Goal: Information Seeking & Learning: Learn about a topic

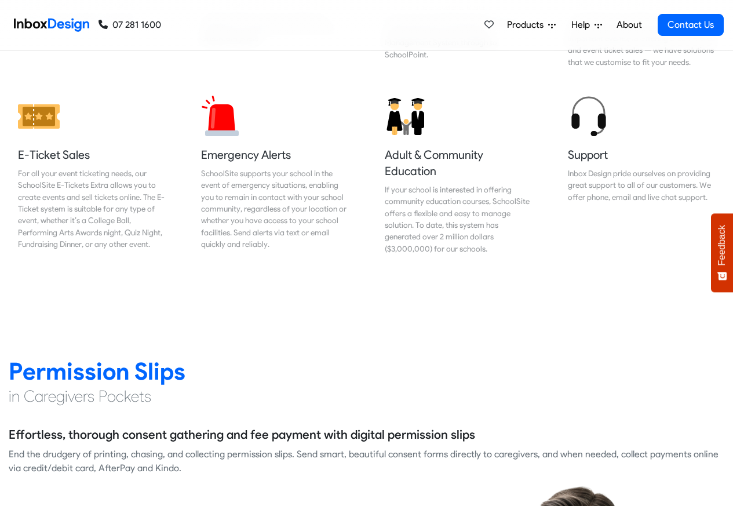
scroll to position [1321, 0]
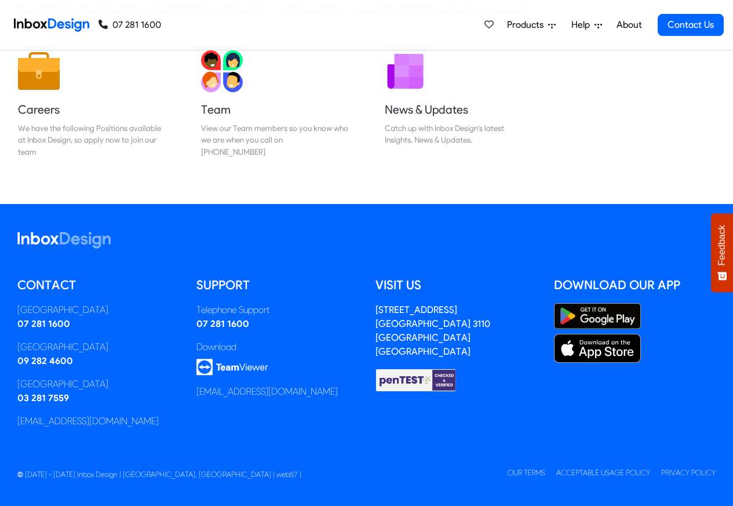
scroll to position [192, 0]
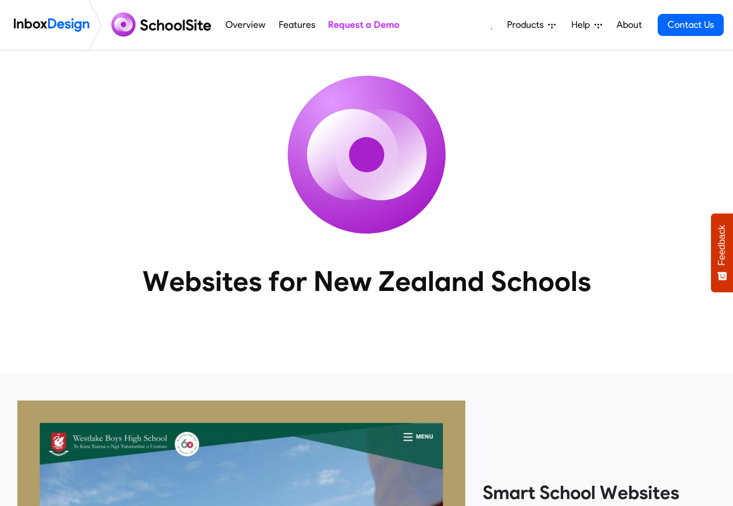
scroll to position [834, 0]
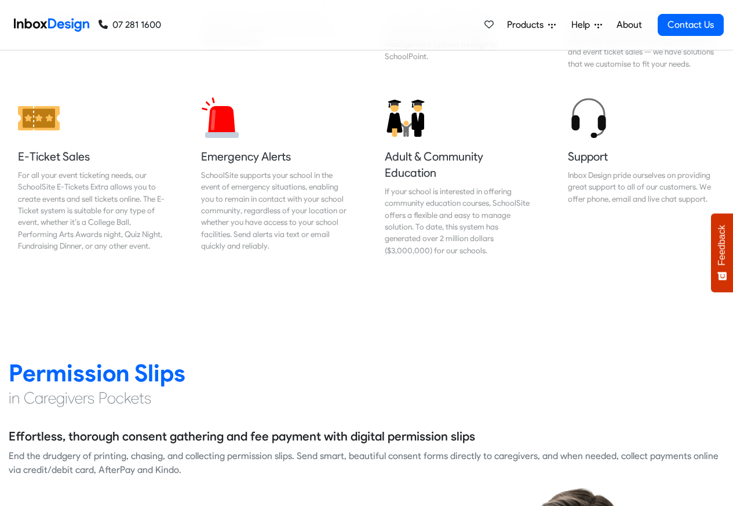
scroll to position [1321, 0]
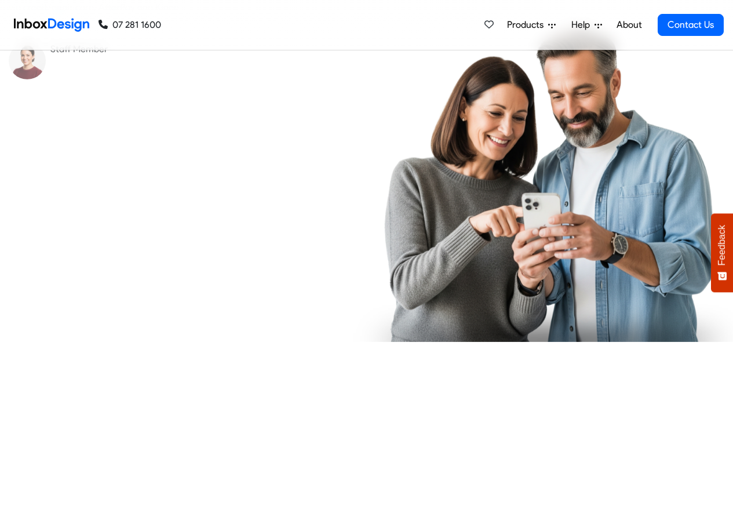
checkbox input "true"
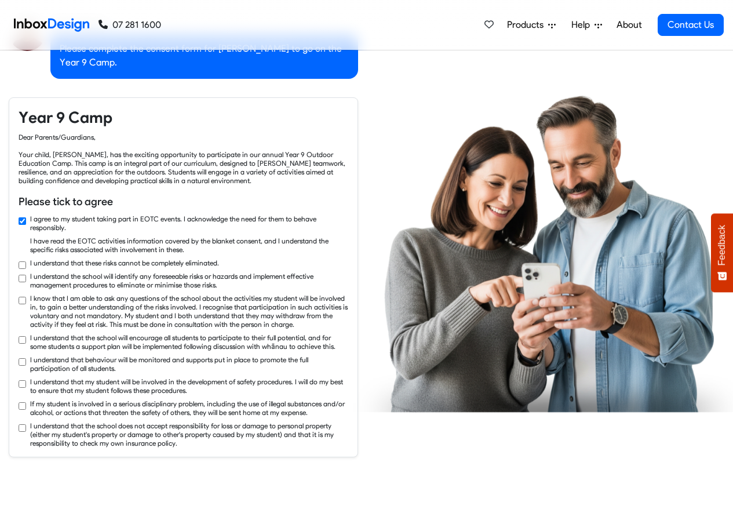
checkbox input "true"
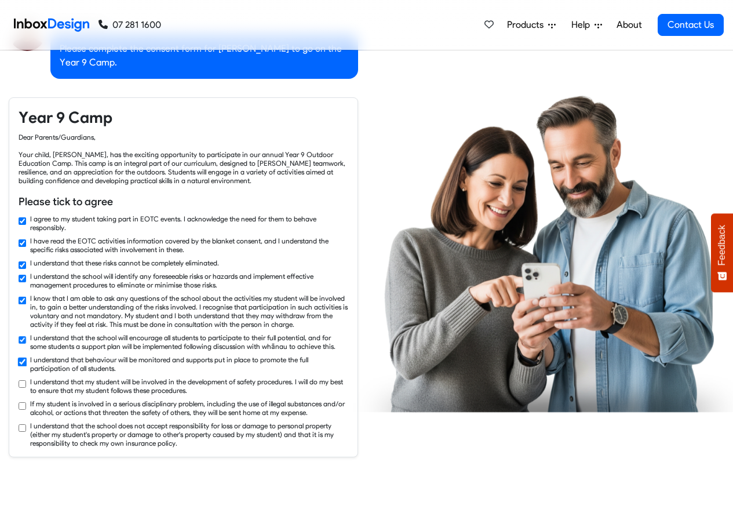
checkbox input "true"
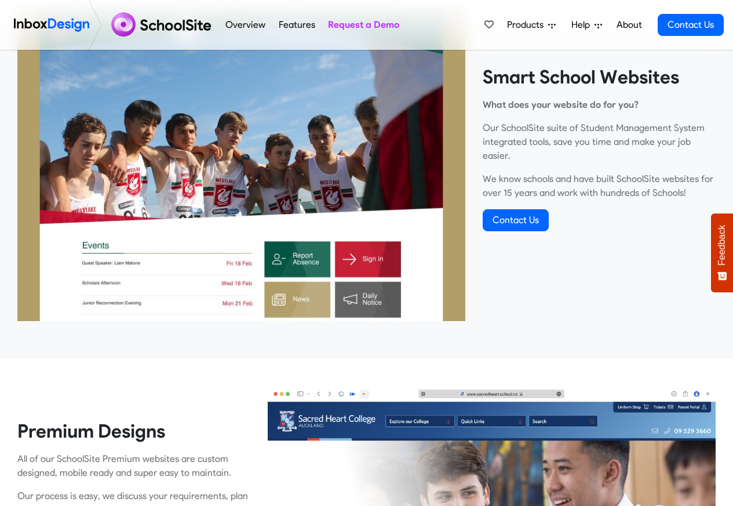
scroll to position [417, 0]
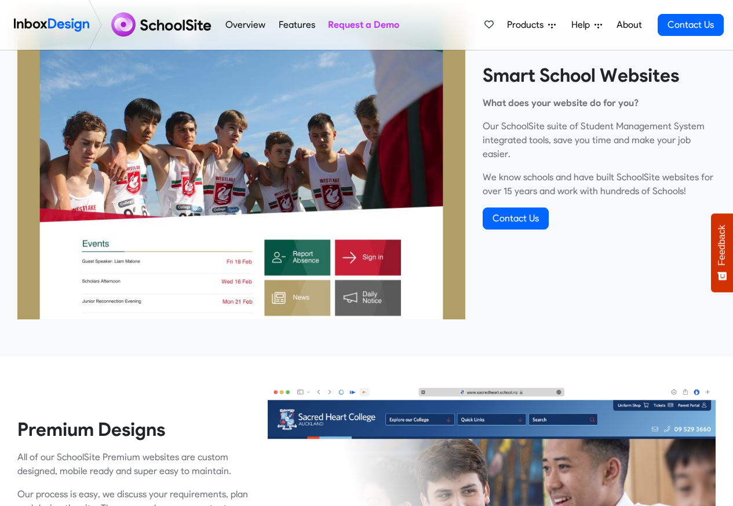
click at [242, 26] on link "Overview" at bounding box center [245, 24] width 46 height 23
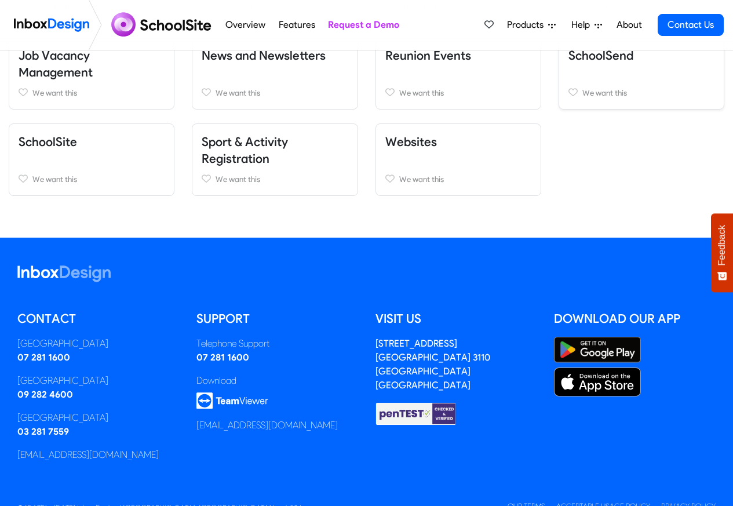
scroll to position [481, 0]
